Goal: Find specific page/section: Find specific page/section

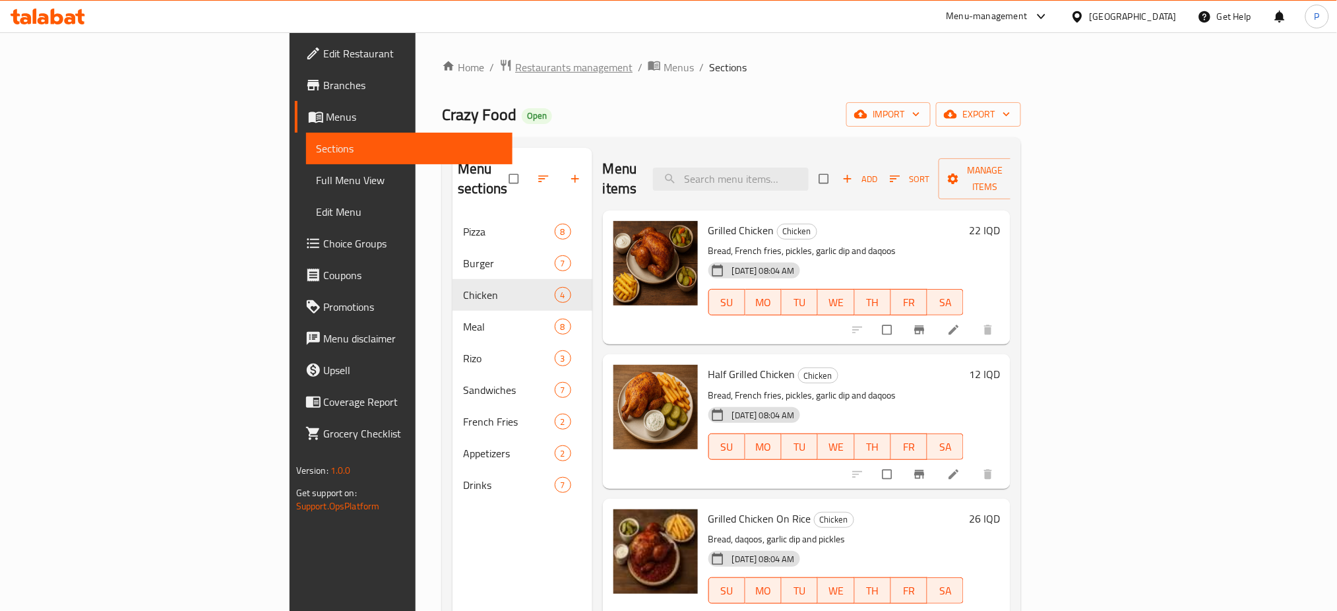
click at [515, 59] on span "Restaurants management" at bounding box center [573, 67] width 117 height 16
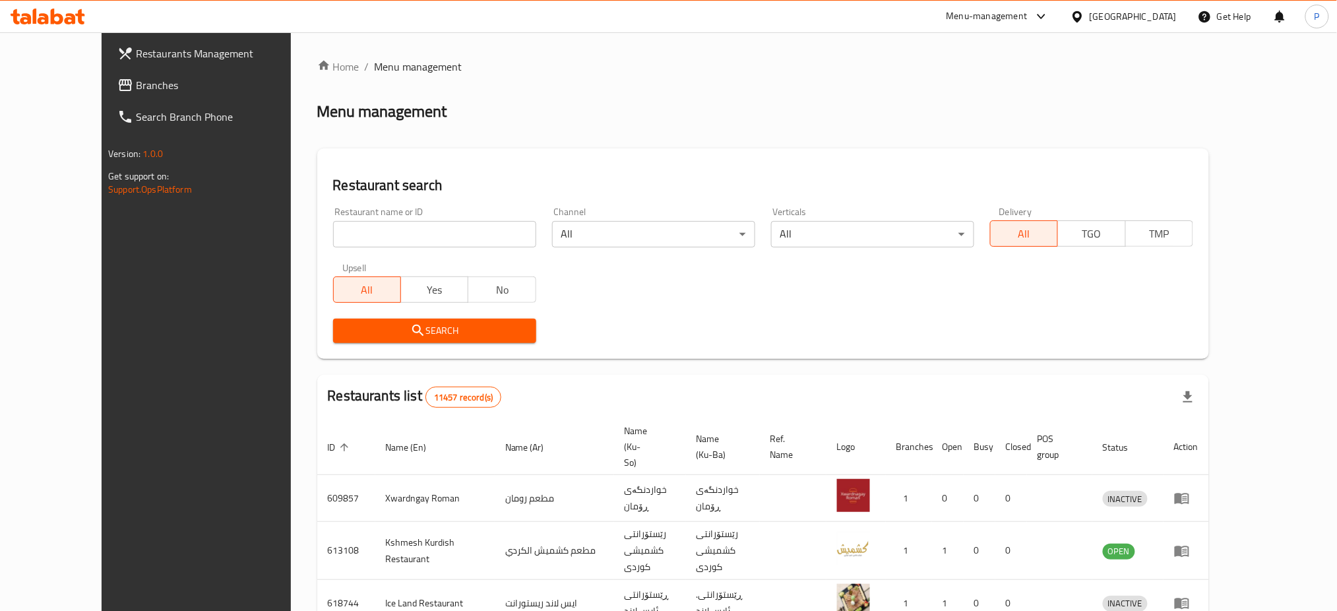
click at [422, 240] on input "search" at bounding box center [434, 234] width 203 height 26
paste input "[PERSON_NAME]"
type input "[PERSON_NAME]"
click at [378, 353] on div "Restaurant search Restaurant name or ID Mustafa Grills Restaurant name or ID Ch…" at bounding box center [763, 253] width 892 height 210
click at [389, 342] on div "Search" at bounding box center [434, 331] width 219 height 40
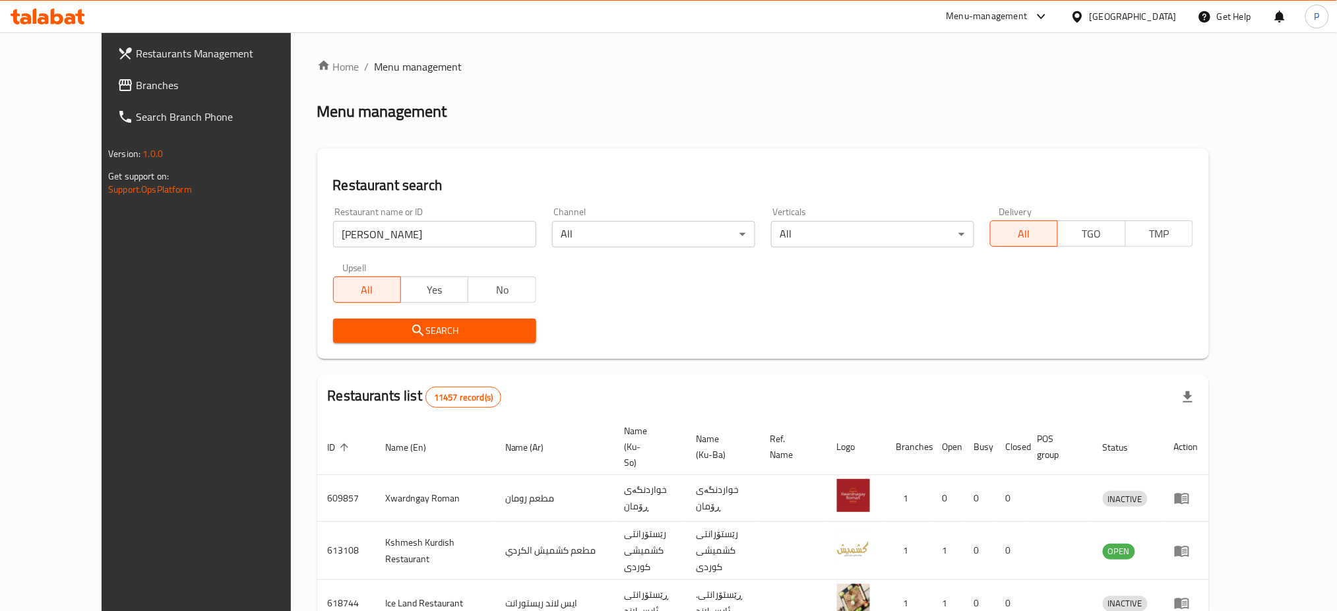
click at [402, 331] on span "Search" at bounding box center [435, 331] width 182 height 16
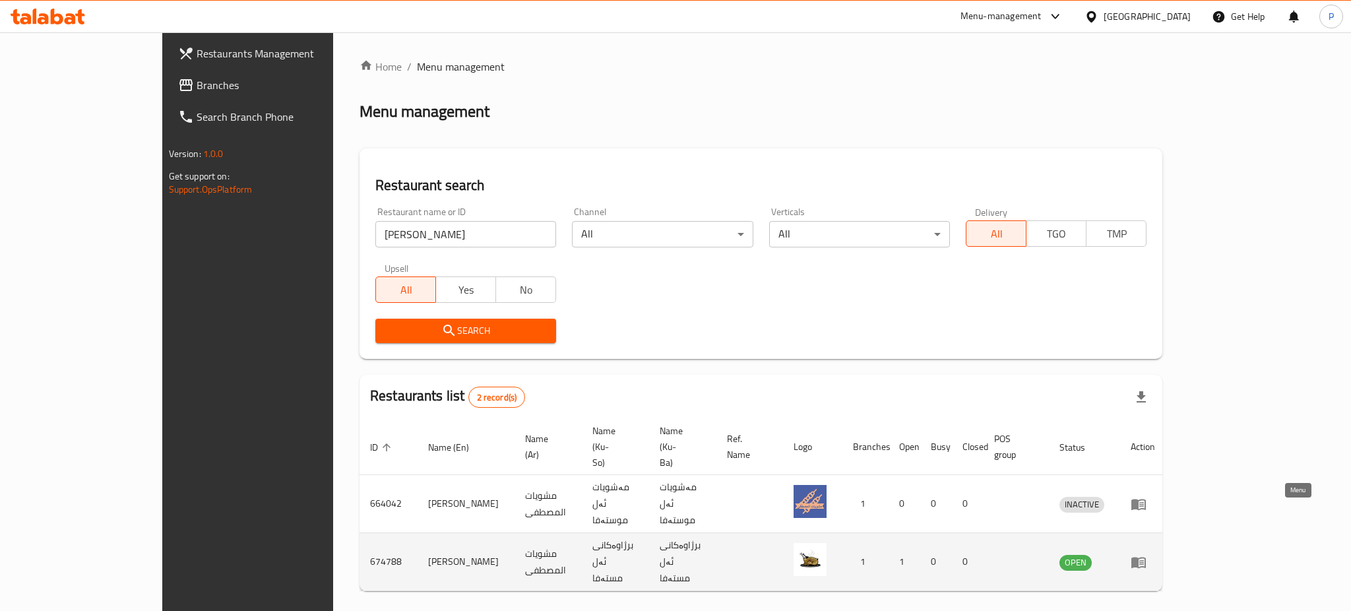
click at [1146, 554] on icon "enhanced table" at bounding box center [1139, 562] width 16 height 16
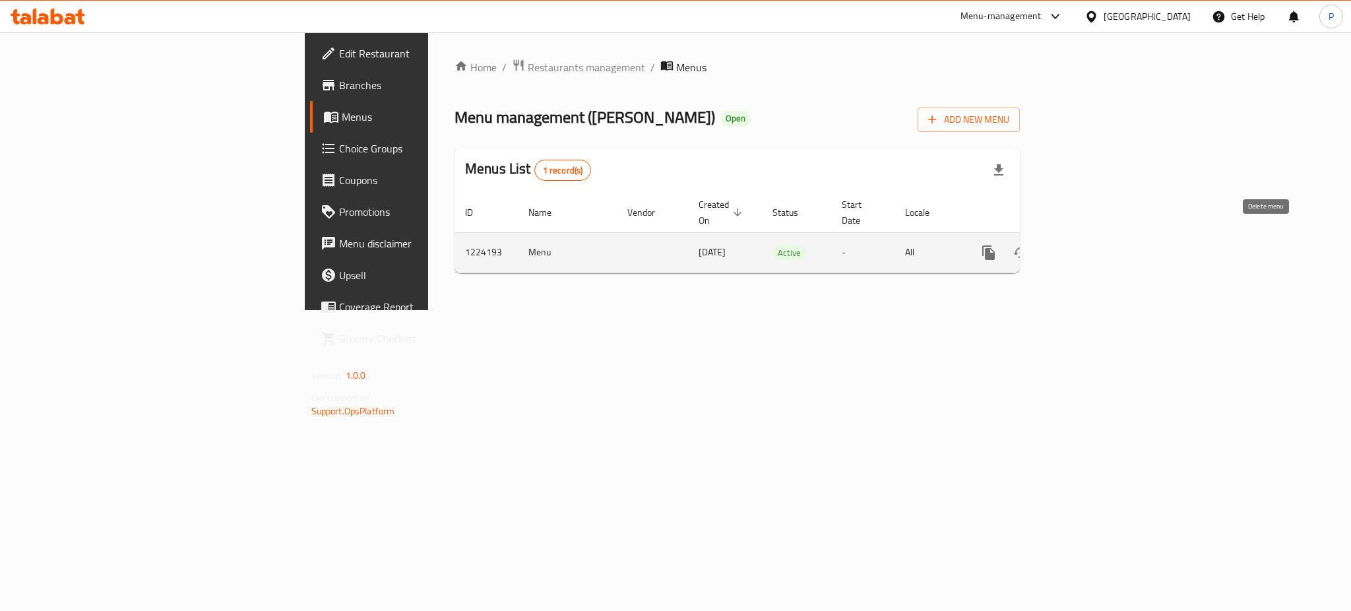
click at [1092, 245] on icon "enhanced table" at bounding box center [1084, 253] width 16 height 16
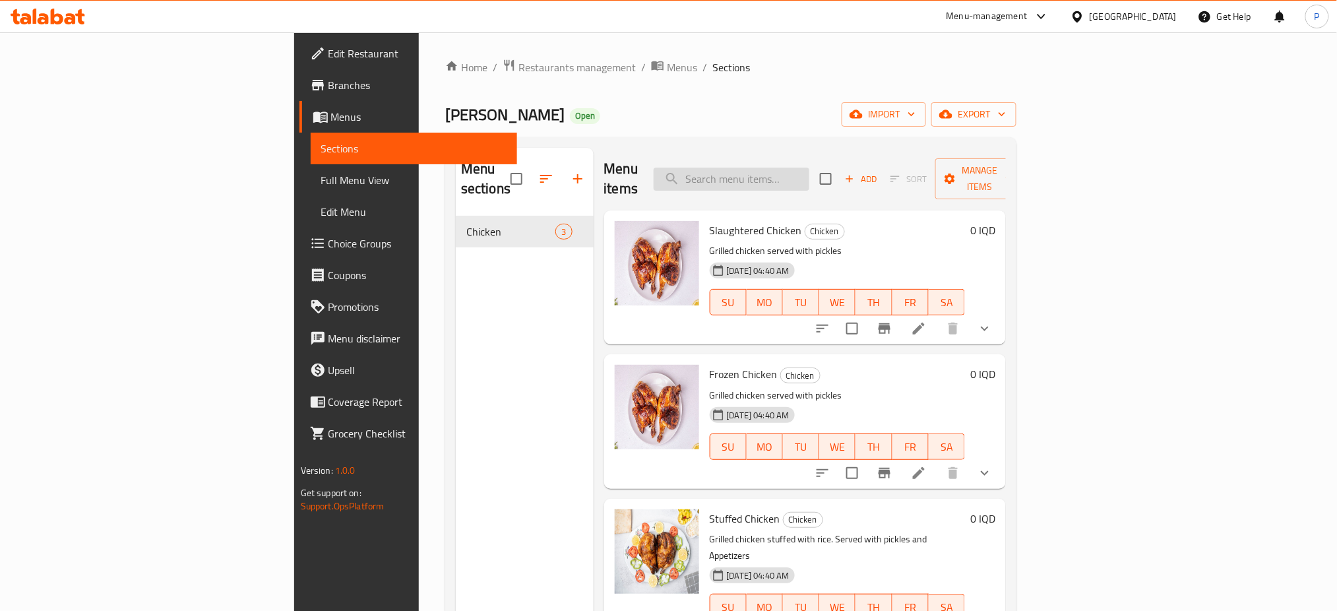
click at [801, 168] on input "search" at bounding box center [732, 179] width 156 height 23
paste input "محشي"
type input "محشي"
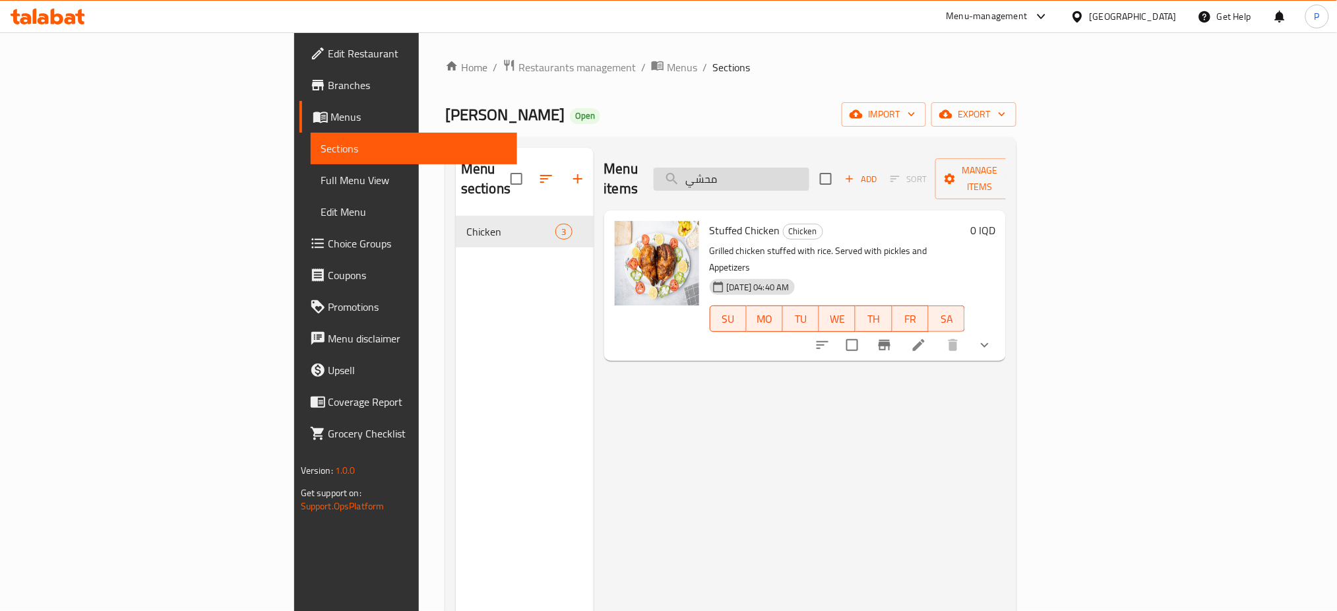
click at [809, 173] on input "محشي" at bounding box center [732, 179] width 156 height 23
click at [809, 168] on input "محشي" at bounding box center [732, 179] width 156 height 23
drag, startPoint x: 828, startPoint y: 168, endPoint x: 826, endPoint y: 180, distance: 12.2
click at [809, 170] on input "محشي" at bounding box center [732, 179] width 156 height 23
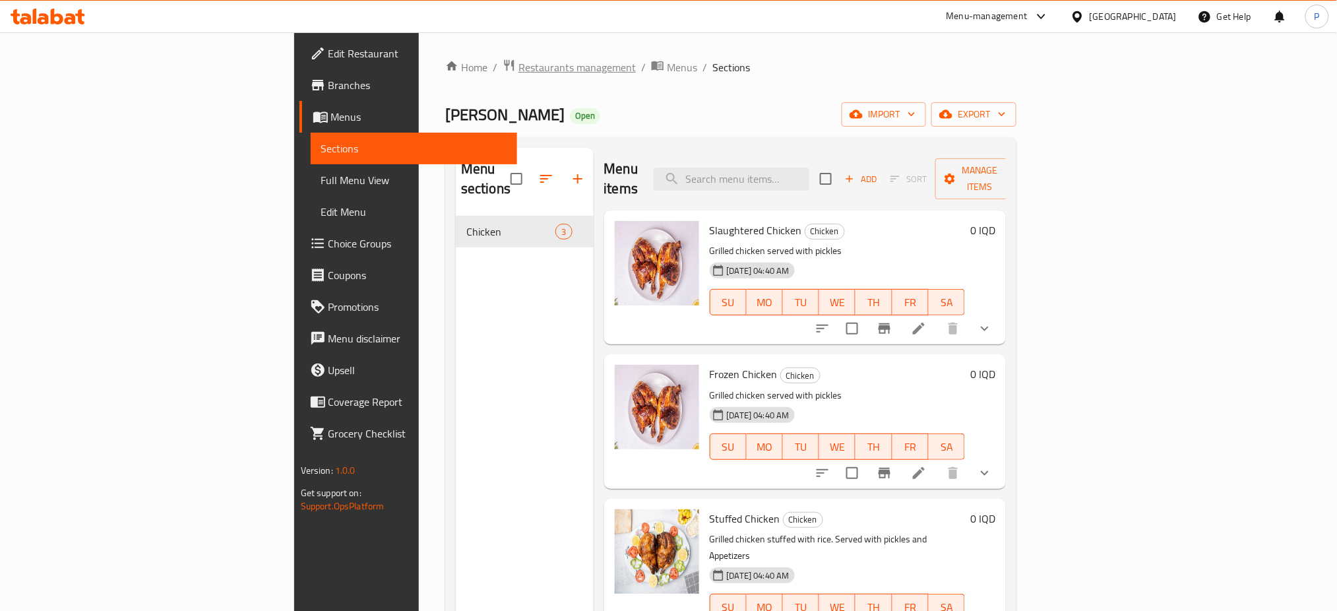
click at [518, 66] on span "Restaurants management" at bounding box center [576, 67] width 117 height 16
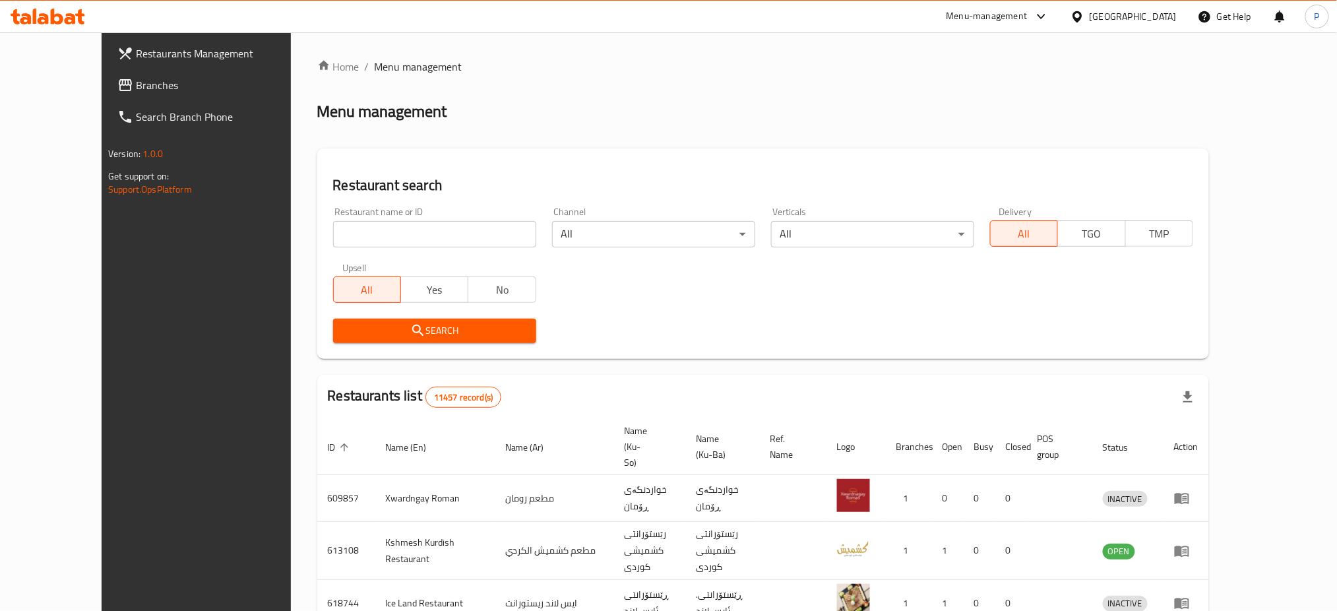
click at [476, 237] on input "search" at bounding box center [434, 234] width 203 height 26
paste input "CHIKENX"
type input "CHIKENX"
click at [460, 314] on div "Search" at bounding box center [434, 331] width 219 height 40
click at [461, 335] on span "Search" at bounding box center [435, 331] width 182 height 16
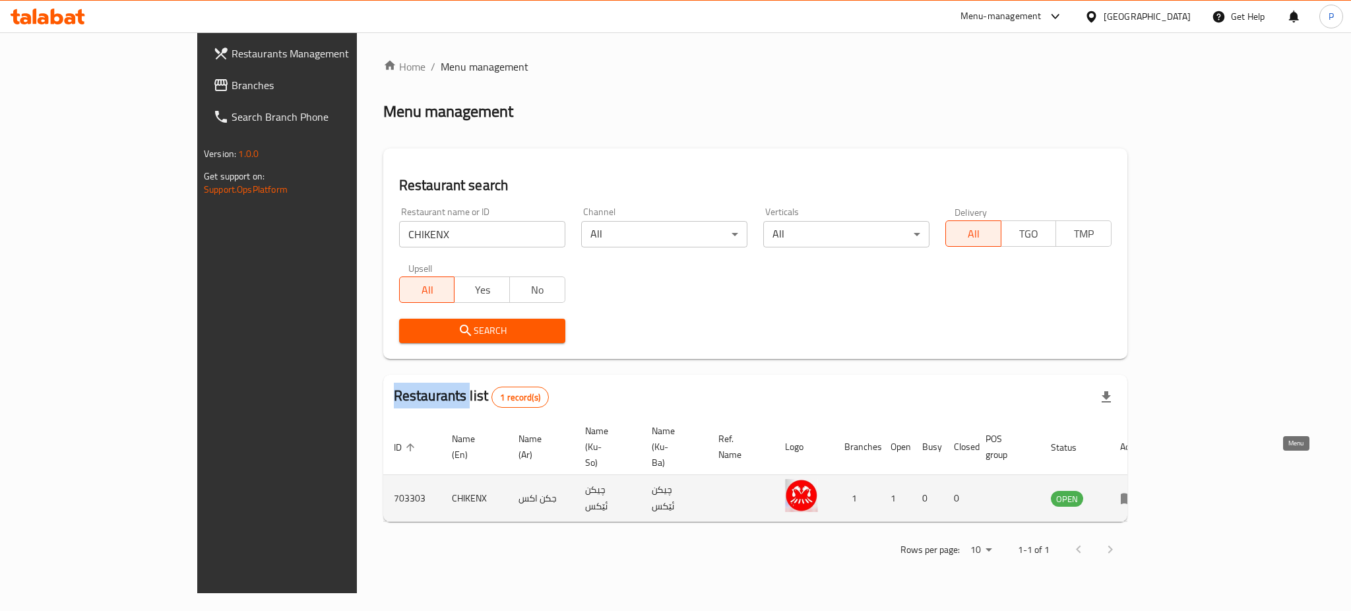
click at [1136, 490] on icon "enhanced table" at bounding box center [1128, 498] width 16 height 16
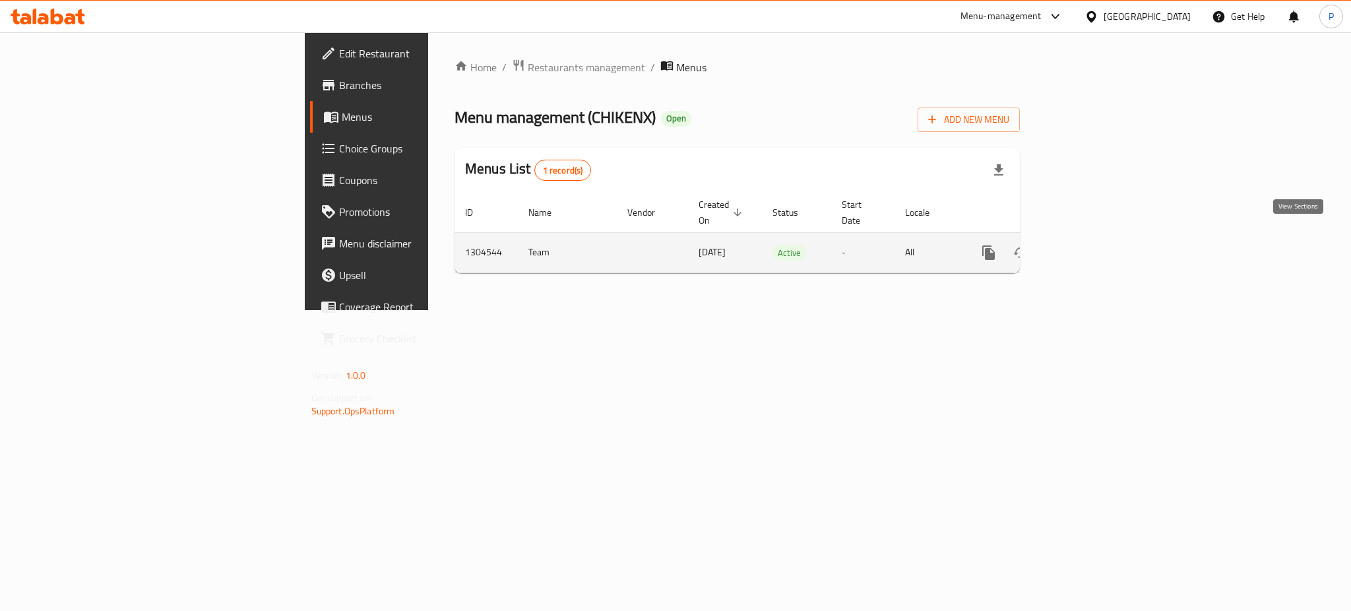
click at [1100, 237] on link "enhanced table" at bounding box center [1084, 253] width 32 height 32
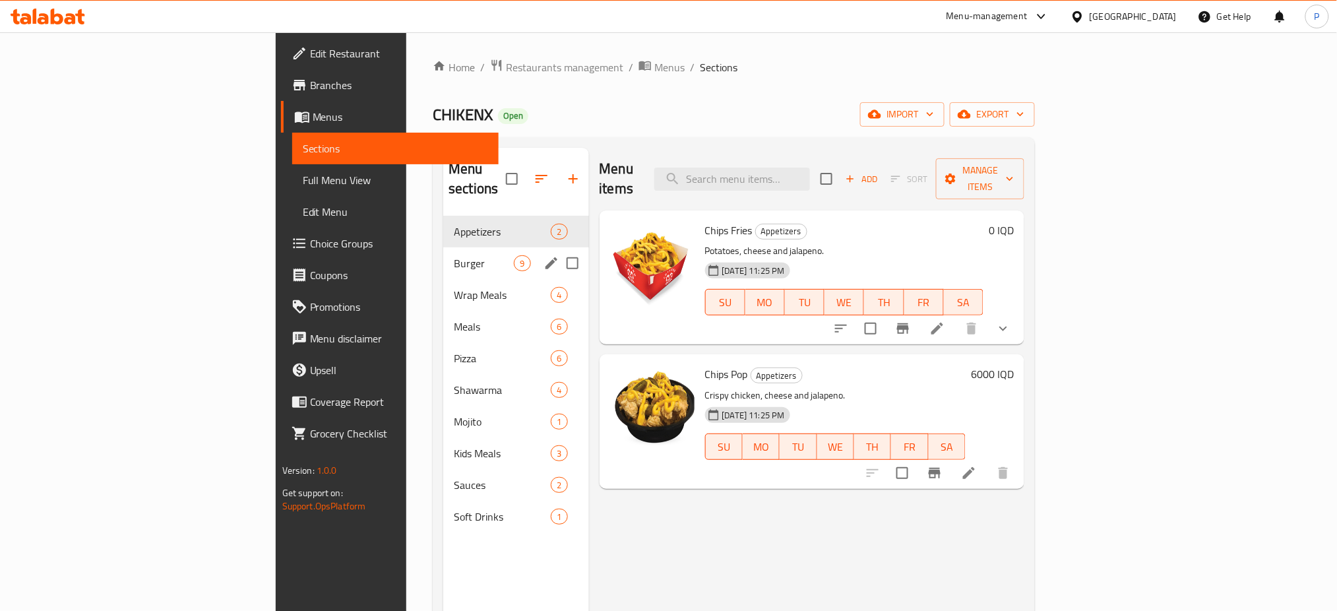
click at [443, 258] on div "Burger 9" at bounding box center [515, 263] width 145 height 32
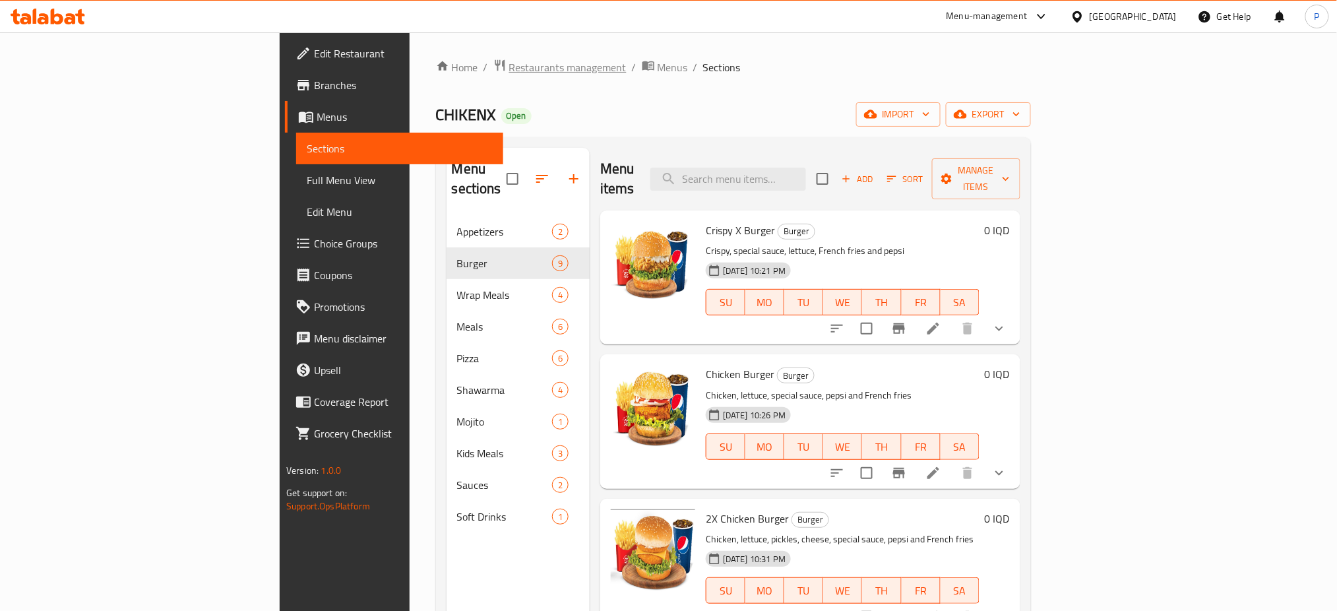
click at [509, 71] on span "Restaurants management" at bounding box center [567, 67] width 117 height 16
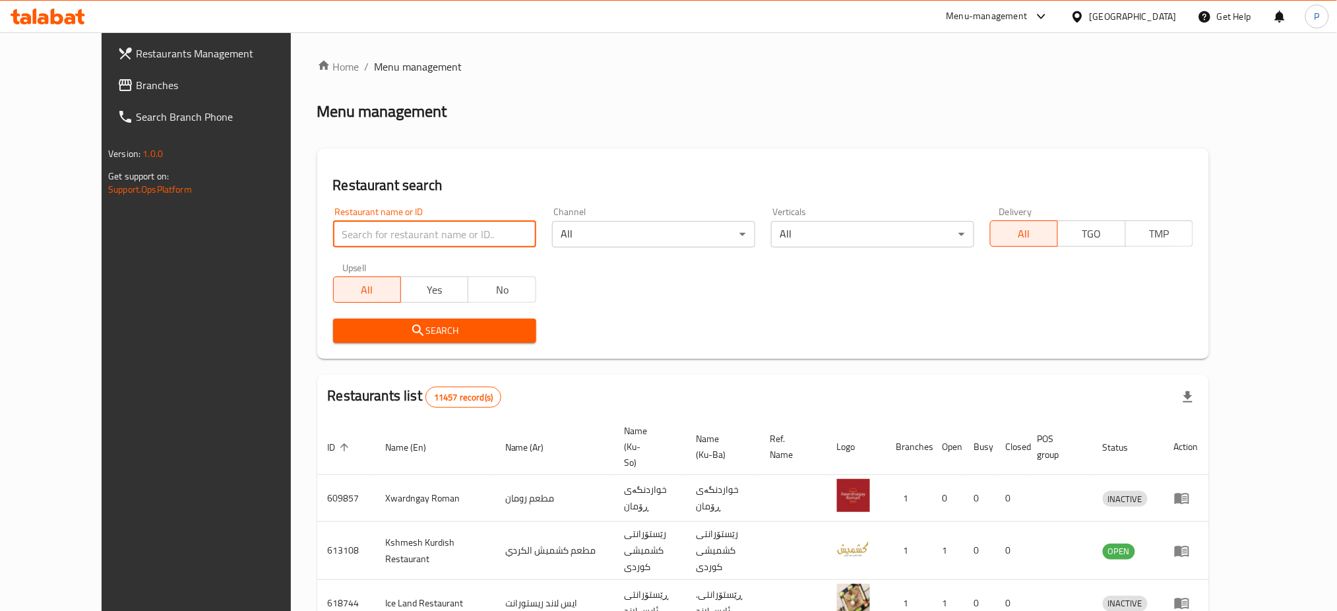
click at [454, 231] on input "search" at bounding box center [434, 234] width 203 height 26
paste input "Hajj Najaf sweets"
type input "Hajj Najaf sweets"
click at [437, 319] on button "Search" at bounding box center [434, 331] width 203 height 24
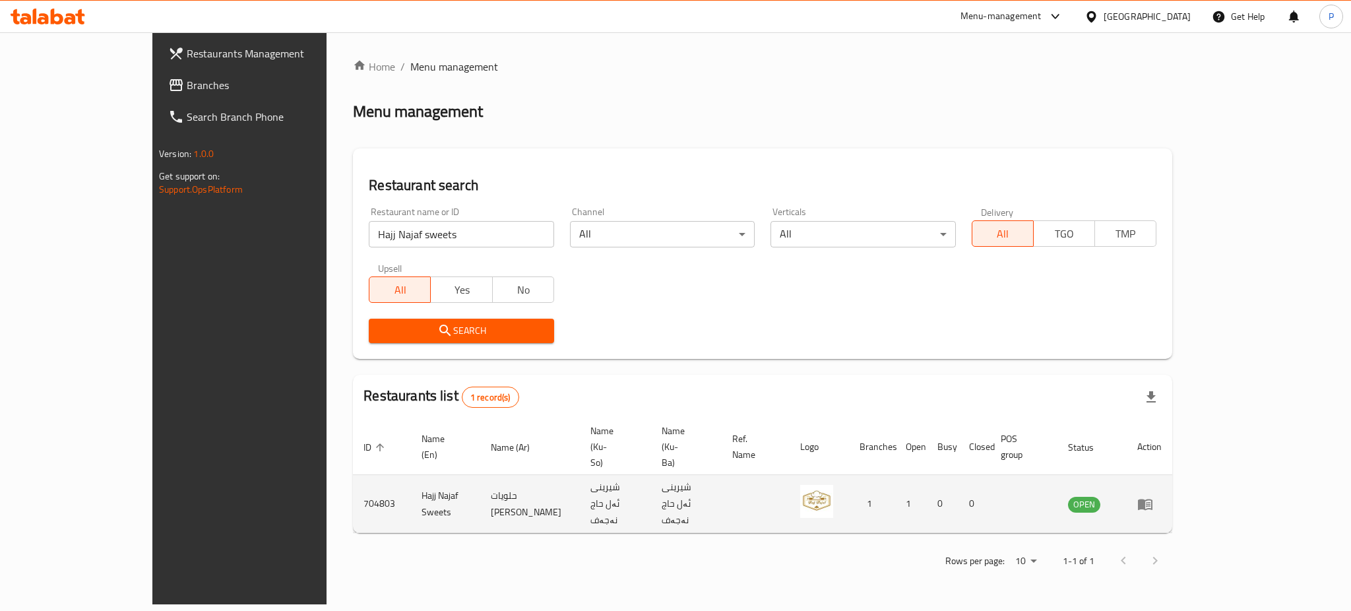
click at [1152, 499] on icon "enhanced table" at bounding box center [1145, 504] width 15 height 11
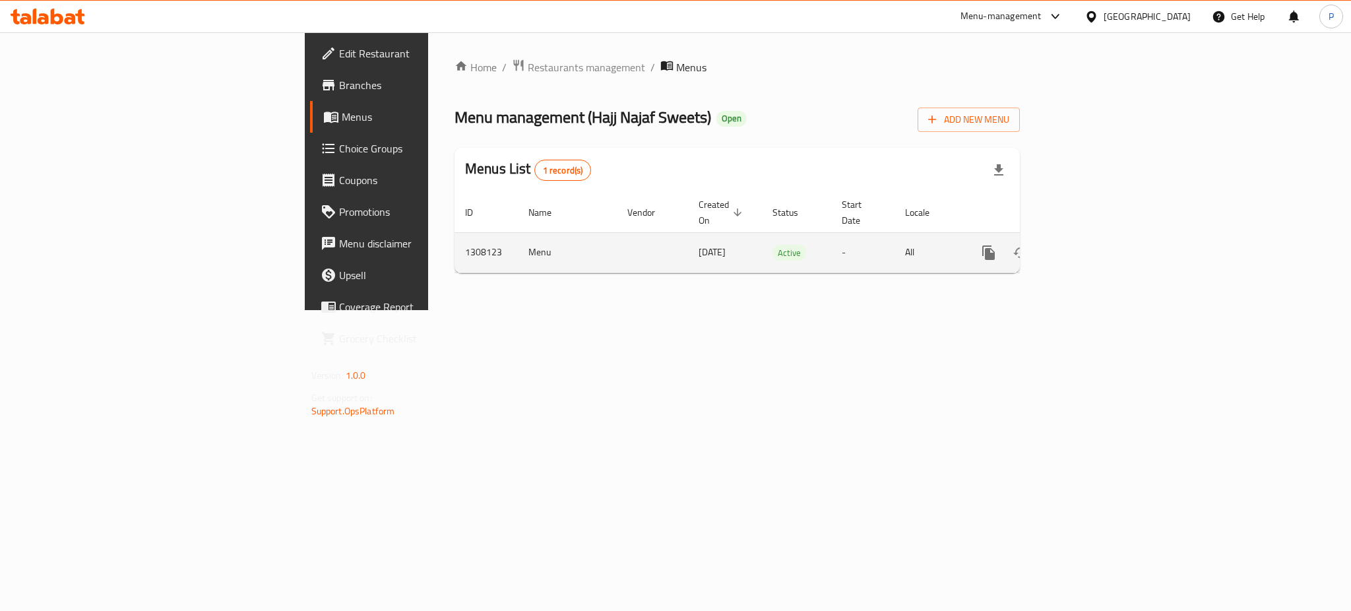
click at [1092, 245] on icon "enhanced table" at bounding box center [1084, 253] width 16 height 16
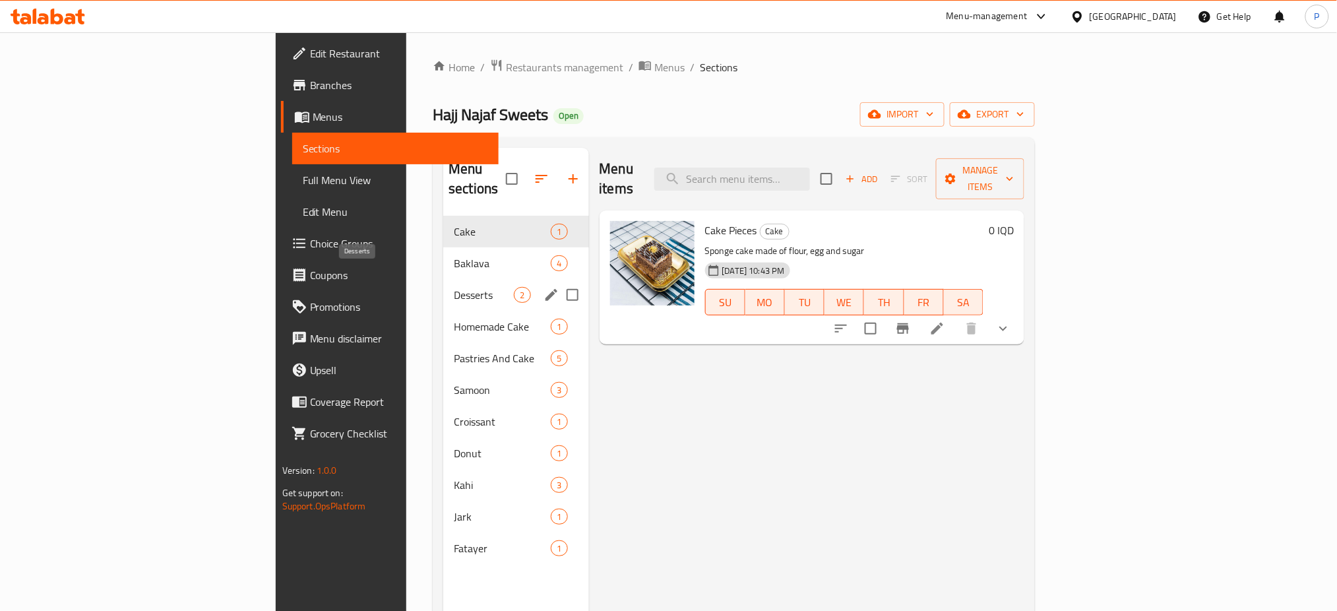
drag, startPoint x: 290, startPoint y: 280, endPoint x: 314, endPoint y: 290, distance: 26.3
click at [454, 287] on span "Desserts" at bounding box center [484, 295] width 60 height 16
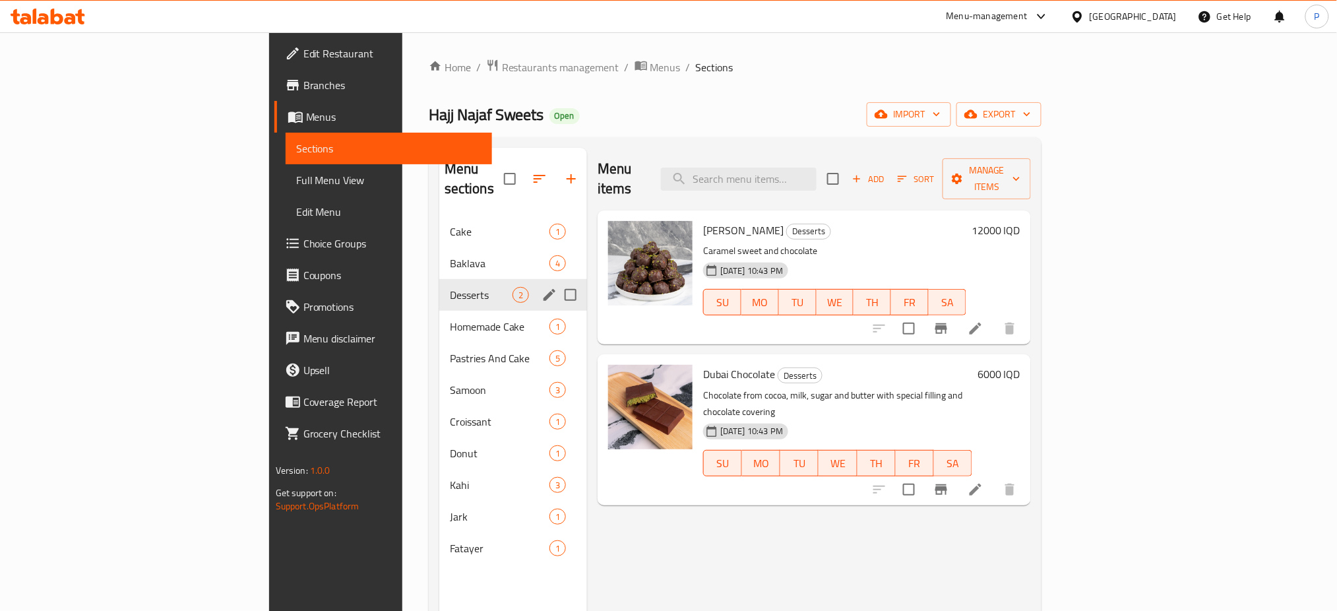
click at [450, 414] on span "Croissant" at bounding box center [500, 422] width 100 height 16
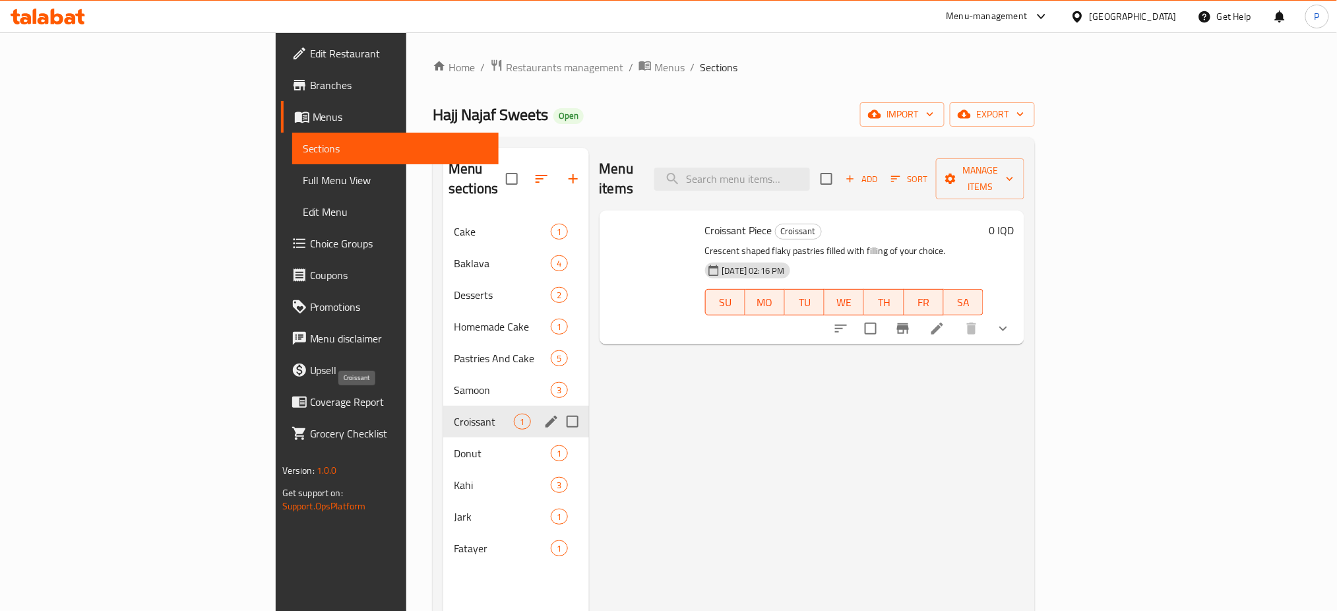
click at [454, 445] on span "Donut" at bounding box center [502, 453] width 97 height 16
